Goal: Check status

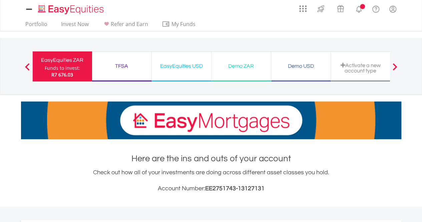
scroll to position [64, 127]
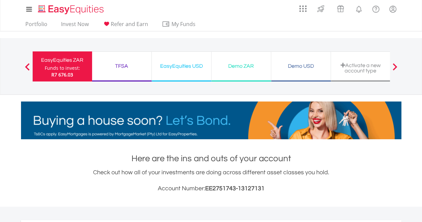
click at [191, 63] on div "EasyEquities USD" at bounding box center [181, 65] width 51 height 9
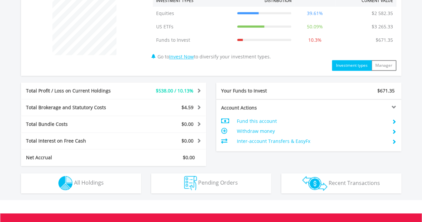
scroll to position [270, 0]
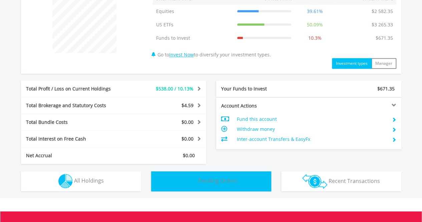
click at [222, 179] on span "Pending Orders" at bounding box center [218, 180] width 40 height 7
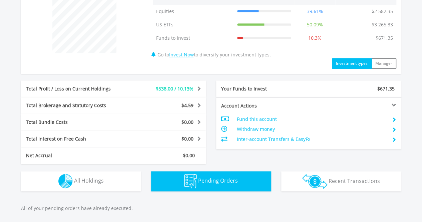
scroll to position [392, 0]
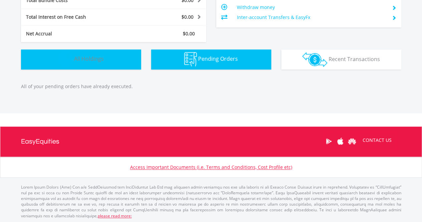
click at [115, 57] on button "Holdings All Holdings" at bounding box center [81, 59] width 120 height 20
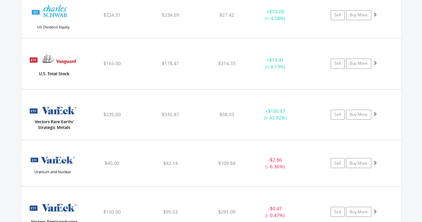
scroll to position [1757, 0]
